Goal: Task Accomplishment & Management: Use online tool/utility

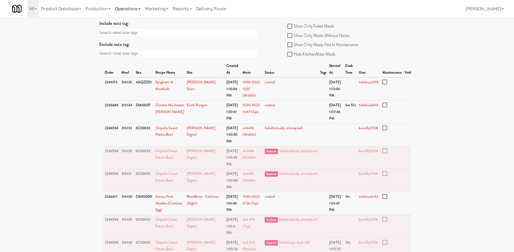
click at [119, 10] on link "Operations" at bounding box center [128, 8] width 30 height 17
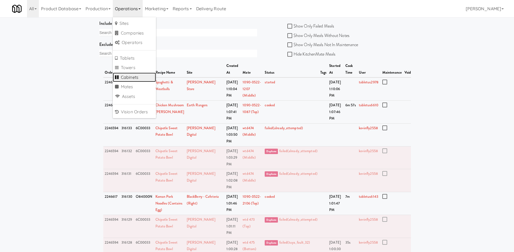
click at [128, 79] on link "Cabinets" at bounding box center [134, 78] width 43 height 10
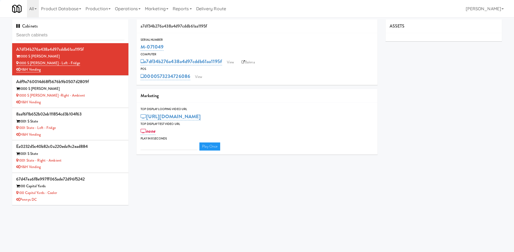
click at [99, 37] on input "text" at bounding box center [70, 35] width 108 height 10
type input "3"
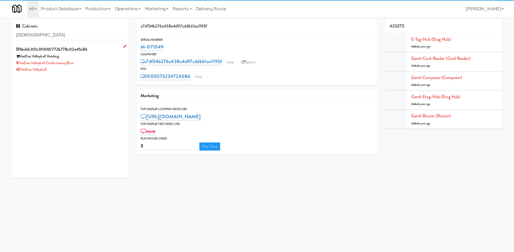
type input "[DEMOGRAPHIC_DATA]"
click at [98, 67] on div "VooDoo Volleyball" at bounding box center [70, 69] width 108 height 7
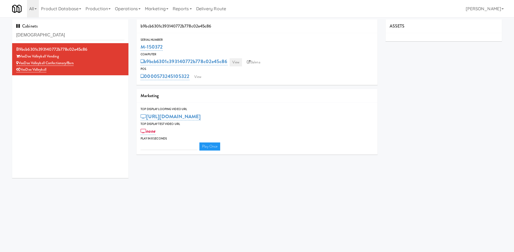
type input "3"
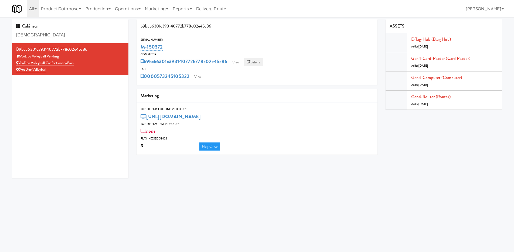
click at [261, 62] on link "Balena" at bounding box center [253, 62] width 19 height 8
click at [201, 118] on link "[URL][DOMAIN_NAME]" at bounding box center [171, 117] width 60 height 8
click at [174, 116] on input "[URL][DOMAIN_NAME]" at bounding box center [161, 117] width 40 height 10
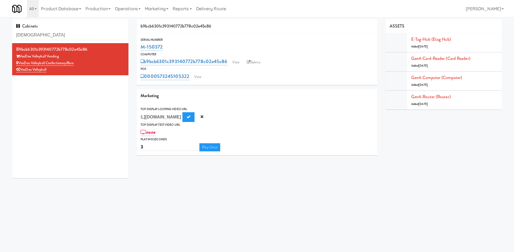
click at [174, 116] on input "[URL][DOMAIN_NAME]" at bounding box center [161, 117] width 40 height 10
click at [164, 59] on link "b9bcb6301c393140772b778c02e45c86" at bounding box center [184, 62] width 87 height 8
click at [216, 59] on link "View" at bounding box center [216, 62] width 12 height 8
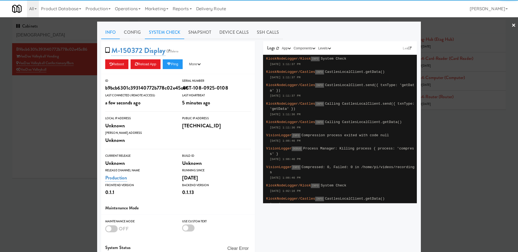
click at [179, 36] on link "System Check" at bounding box center [164, 32] width 39 height 13
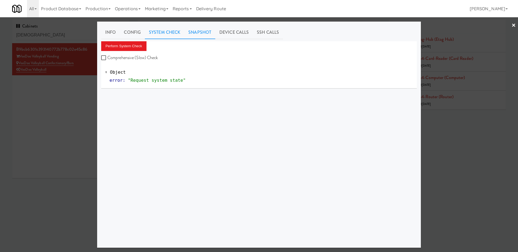
click at [202, 32] on link "Snapshot" at bounding box center [199, 32] width 31 height 13
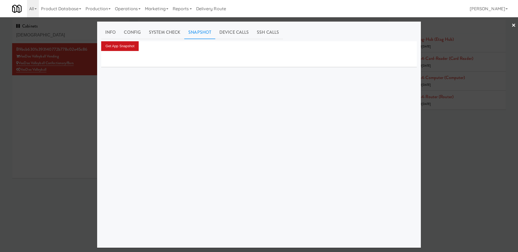
click at [139, 44] on button "Get App Snapshot" at bounding box center [120, 46] width 38 height 10
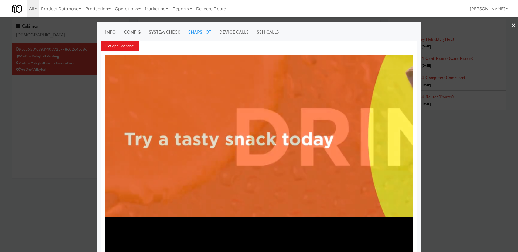
click at [504, 28] on div at bounding box center [259, 126] width 518 height 252
